Goal: Transaction & Acquisition: Purchase product/service

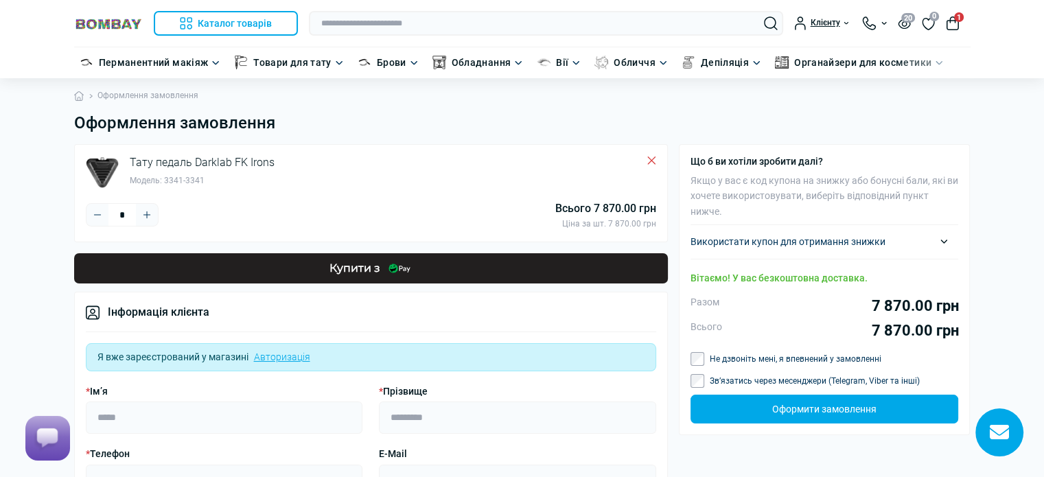
click at [129, 21] on img at bounding box center [108, 23] width 69 height 13
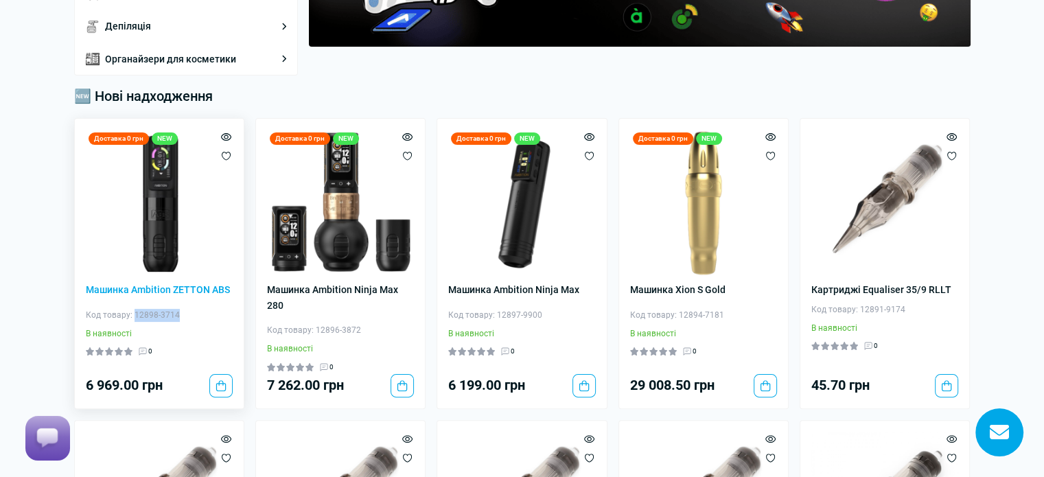
drag, startPoint x: 174, startPoint y: 315, endPoint x: 134, endPoint y: 314, distance: 40.5
click at [134, 314] on div "Код товару: 12898-3714" at bounding box center [159, 315] width 147 height 13
